Goal: Entertainment & Leisure: Consume media (video, audio)

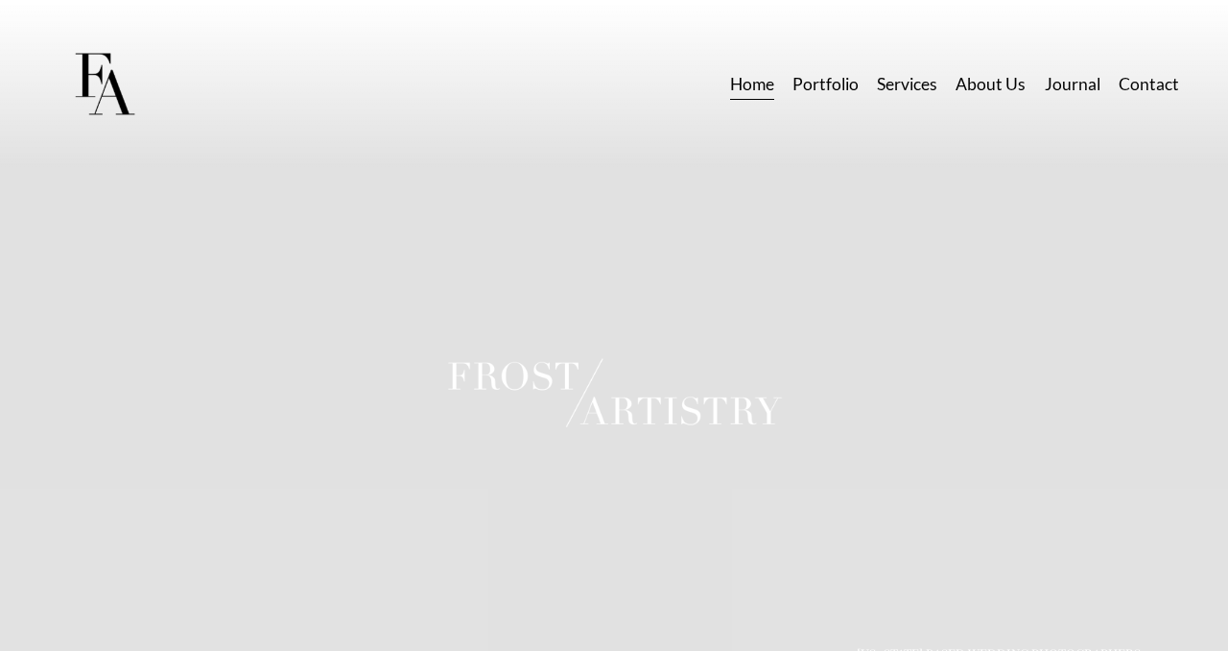
click at [823, 88] on link "Portfolio" at bounding box center [826, 85] width 66 height 34
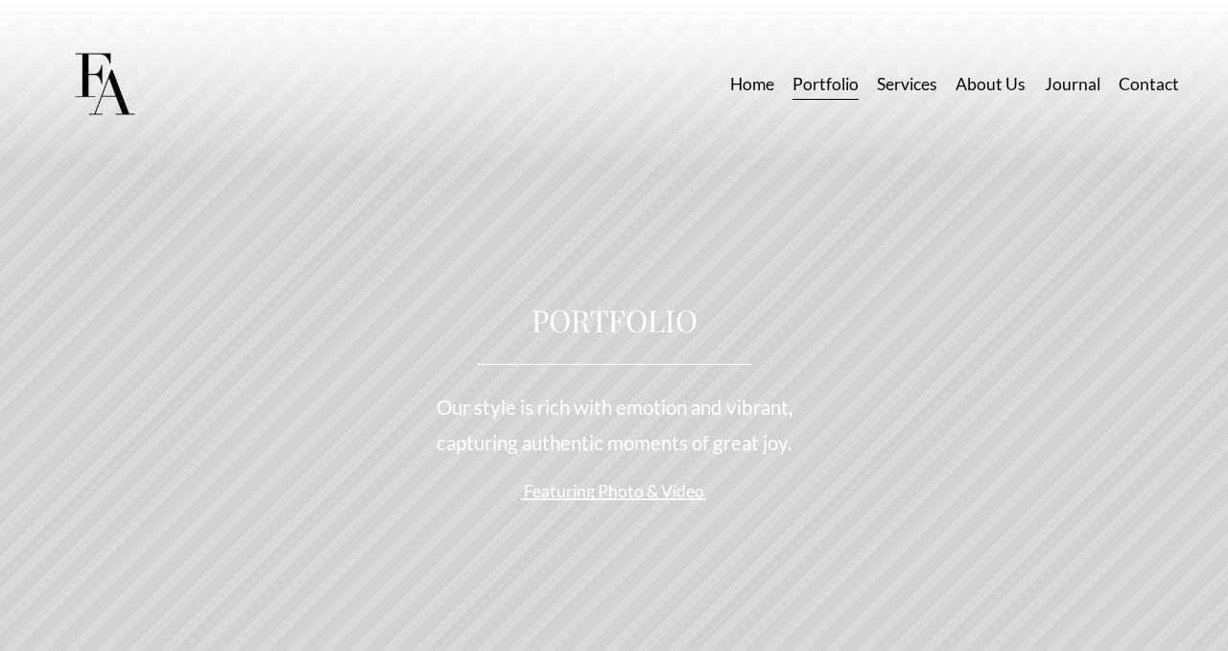
click at [909, 86] on link "Services" at bounding box center [907, 85] width 60 height 34
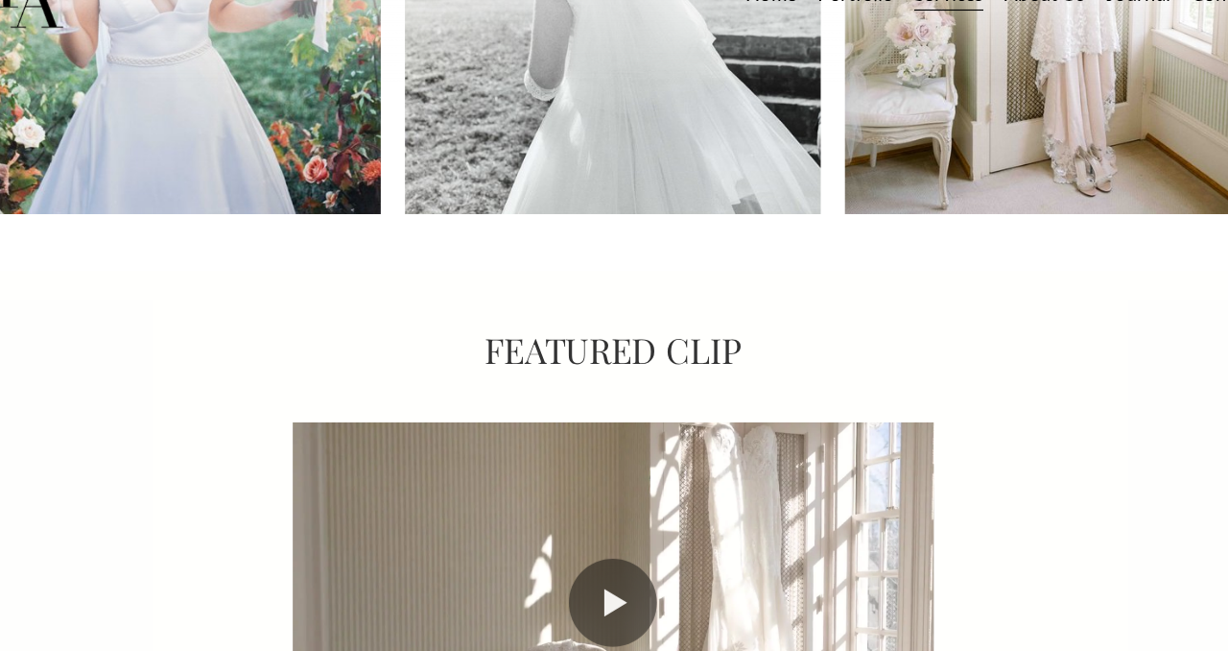
scroll to position [4601, 0]
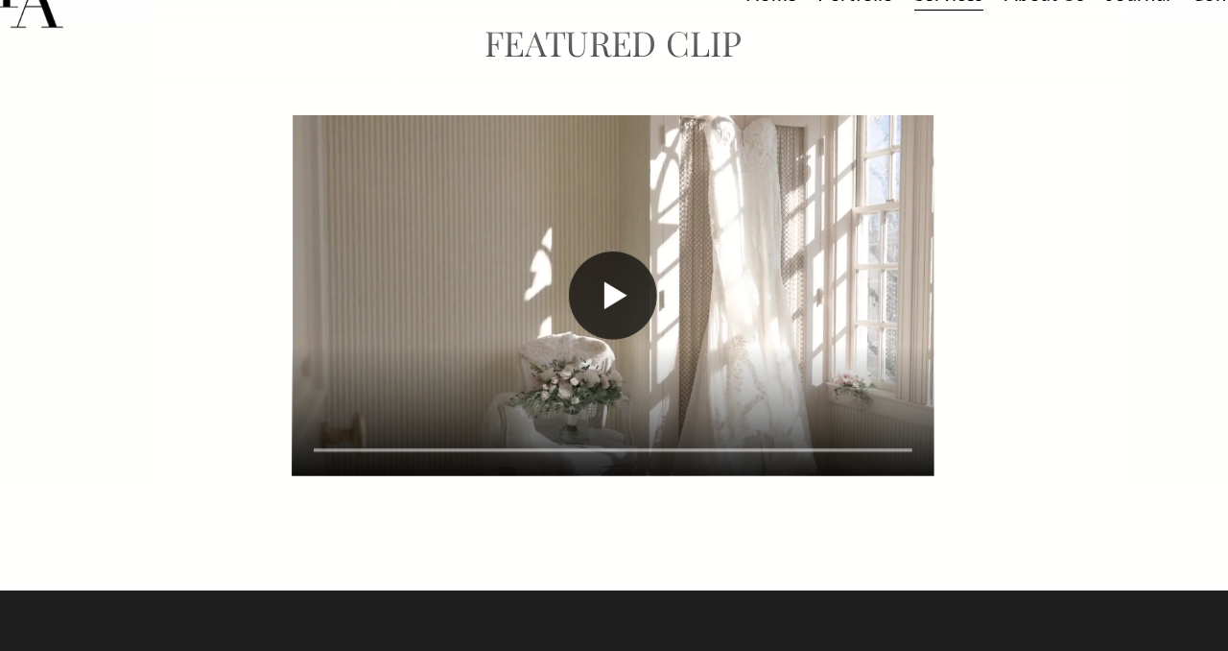
click at [622, 321] on button "Play" at bounding box center [614, 340] width 77 height 77
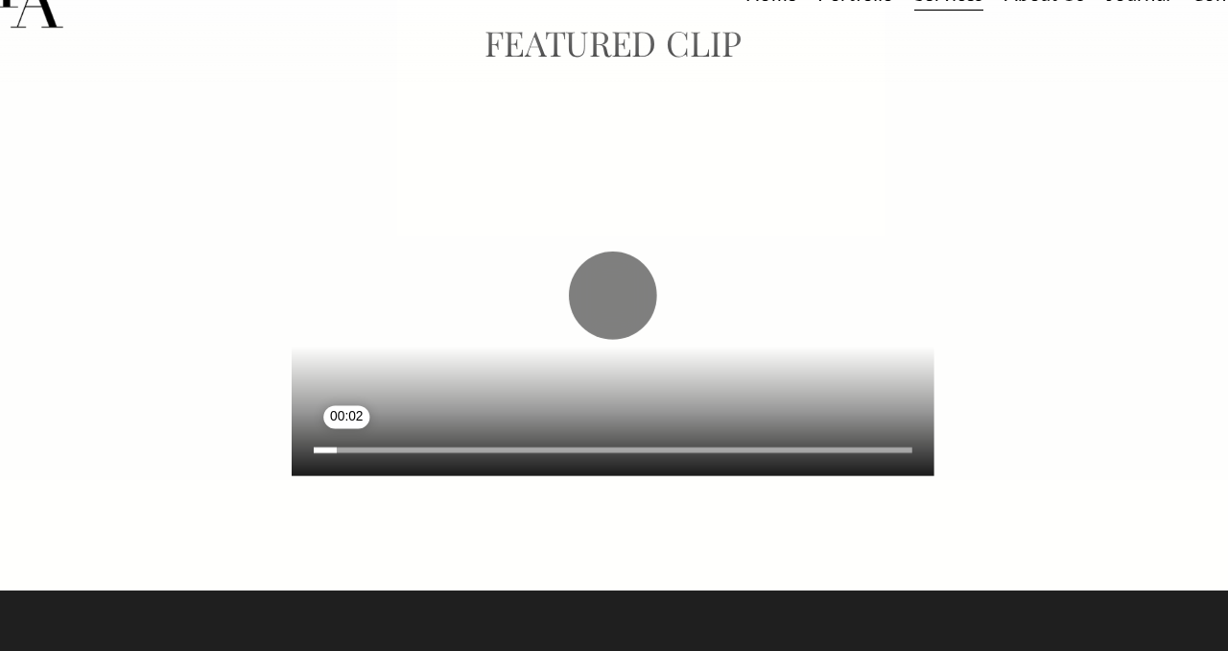
click at [382, 468] on input "Seek" at bounding box center [613, 474] width 521 height 13
click at [412, 468] on input "Seek" at bounding box center [613, 474] width 521 height 13
click at [449, 468] on input "Seek" at bounding box center [613, 474] width 521 height 13
click at [503, 358] on div at bounding box center [613, 340] width 559 height 315
type input "****"
